Goal: Transaction & Acquisition: Download file/media

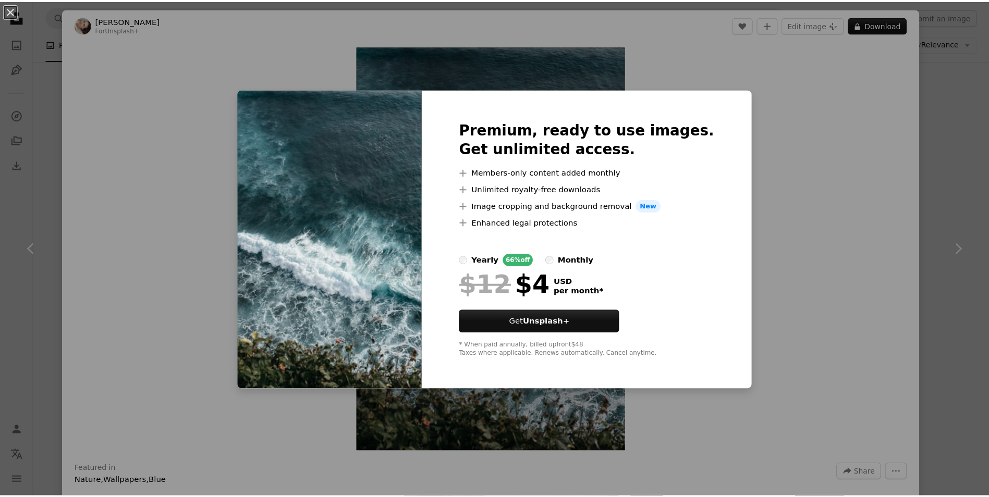
scroll to position [6254, 0]
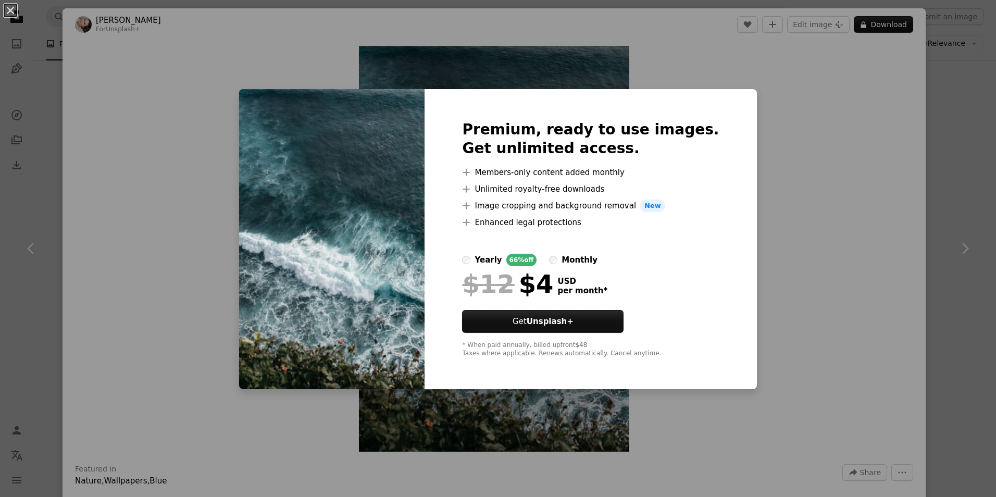
click at [921, 159] on div "An X shape Premium, ready to use images. Get unlimited access. A plus sign Memb…" at bounding box center [498, 248] width 996 height 497
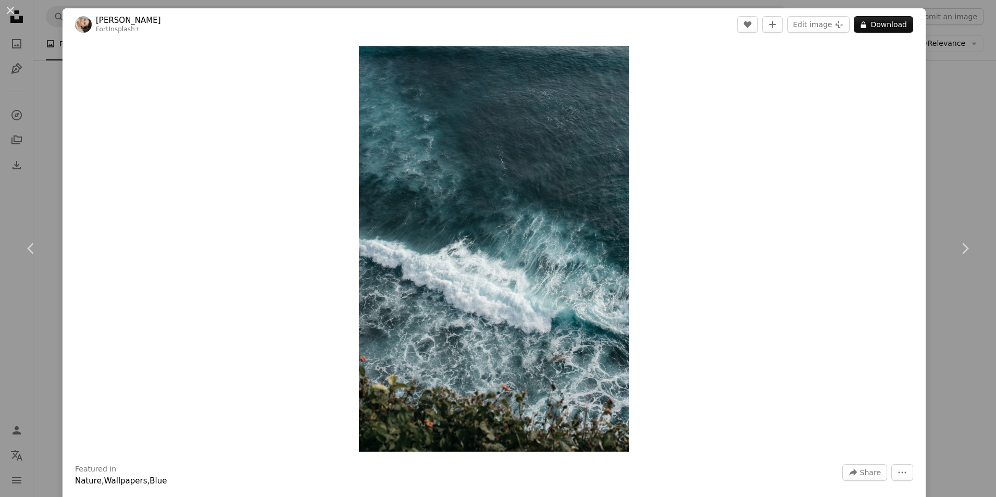
click at [949, 130] on div "An X shape Chevron left Chevron right [PERSON_NAME] For Unsplash+ A heart A plu…" at bounding box center [498, 248] width 996 height 497
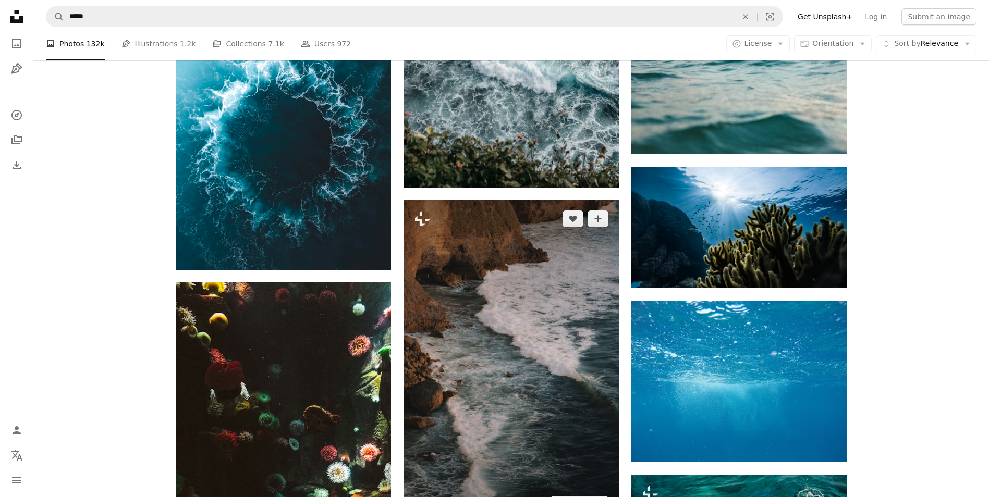
scroll to position [6618, 0]
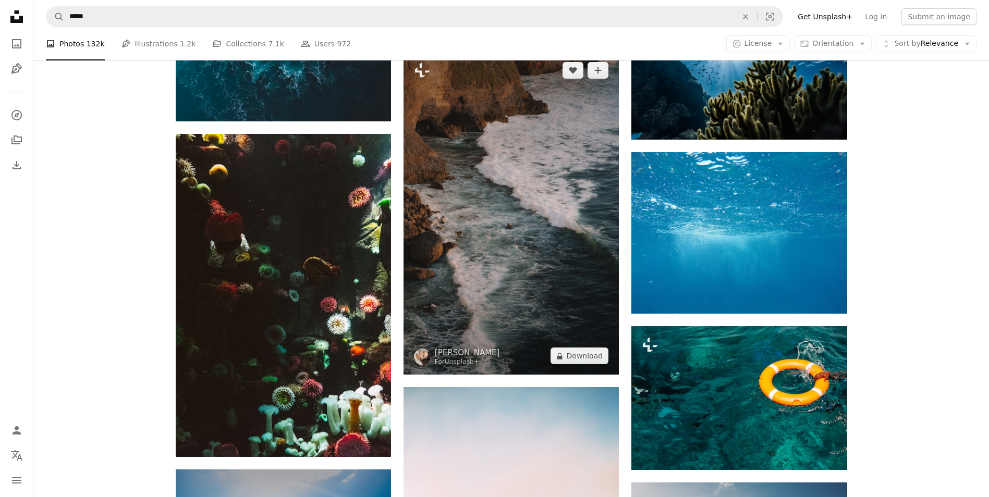
click at [537, 235] on img at bounding box center [510, 213] width 215 height 323
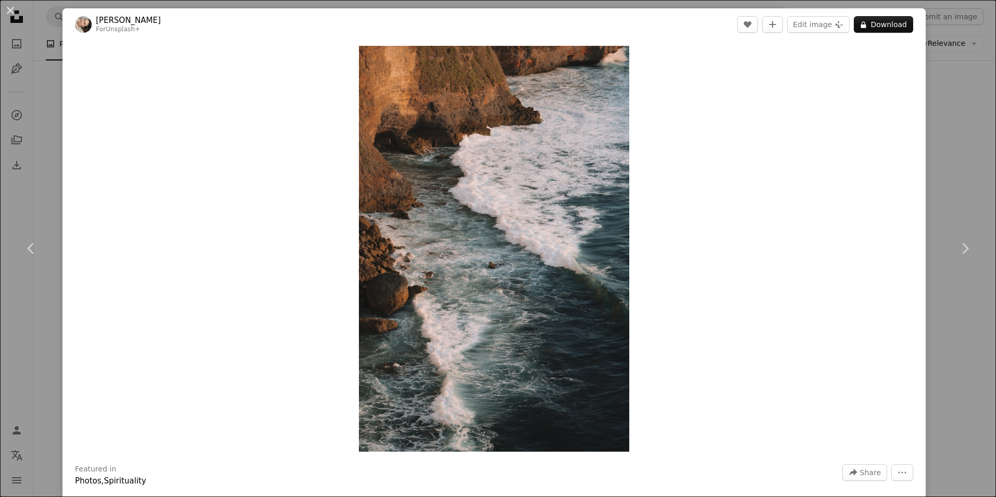
drag, startPoint x: 951, startPoint y: 93, endPoint x: 518, endPoint y: 276, distance: 469.9
click at [862, 45] on div "An X shape Chevron left Chevron right [PERSON_NAME] For Unsplash+ A heart A plu…" at bounding box center [498, 248] width 996 height 497
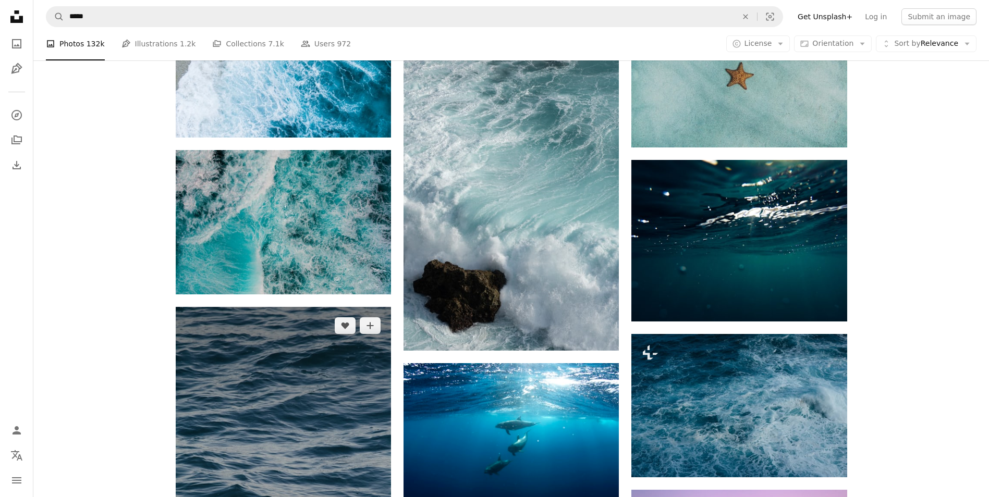
scroll to position [9068, 0]
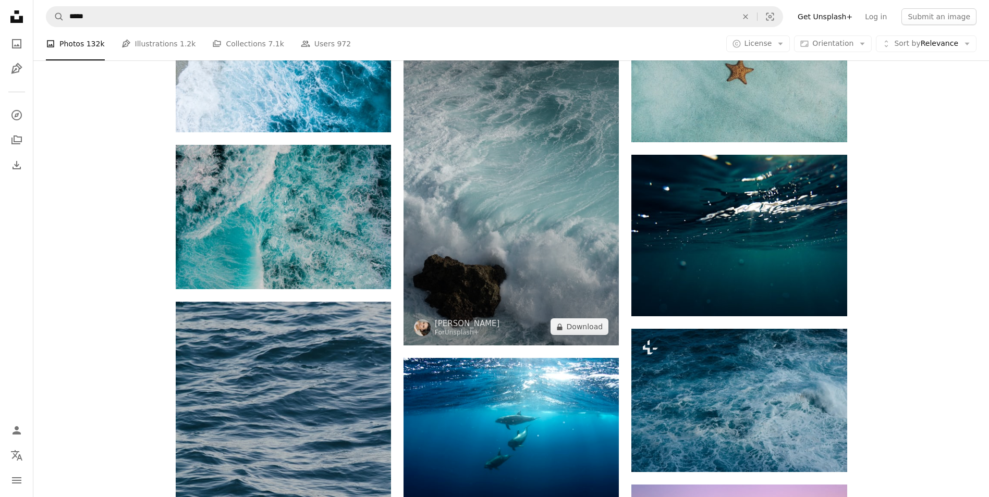
click at [463, 194] on img at bounding box center [510, 183] width 215 height 323
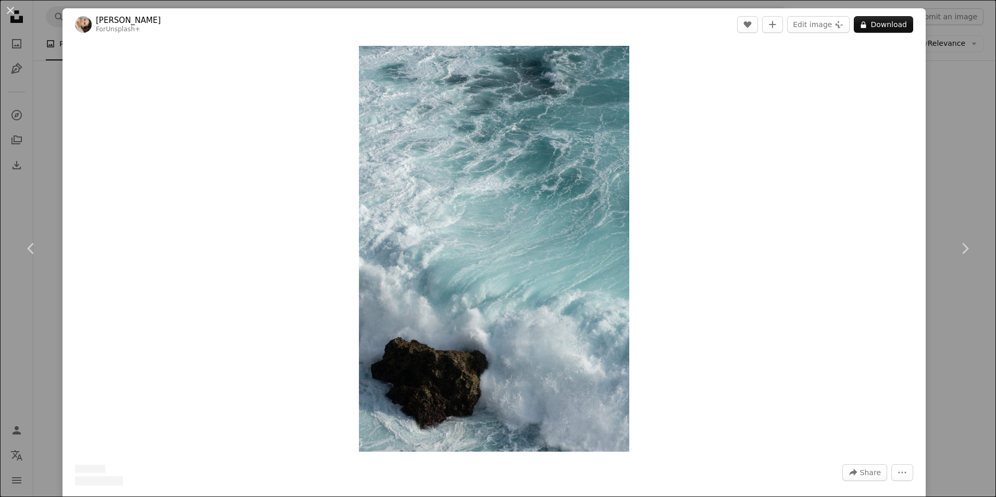
click at [967, 89] on div "An X shape Chevron left Chevron right [PERSON_NAME] For Unsplash+ A heart A plu…" at bounding box center [498, 248] width 996 height 497
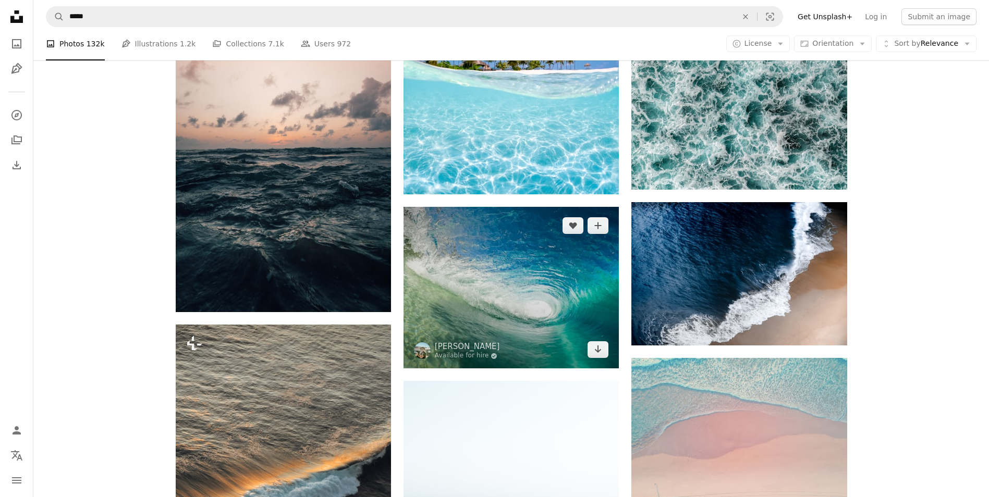
scroll to position [10683, 0]
